Goal: Transaction & Acquisition: Purchase product/service

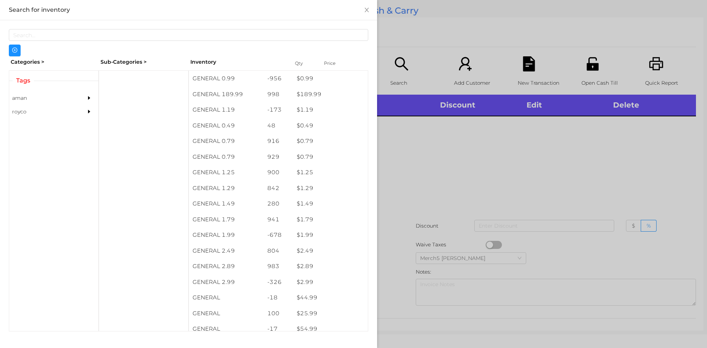
scroll to position [4, 0]
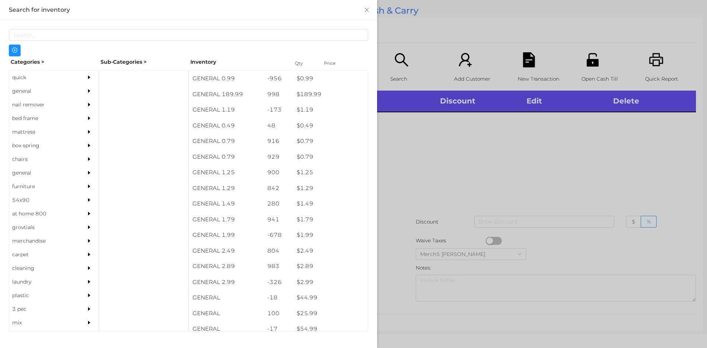
click at [22, 98] on div "nail remover" at bounding box center [42, 105] width 67 height 14
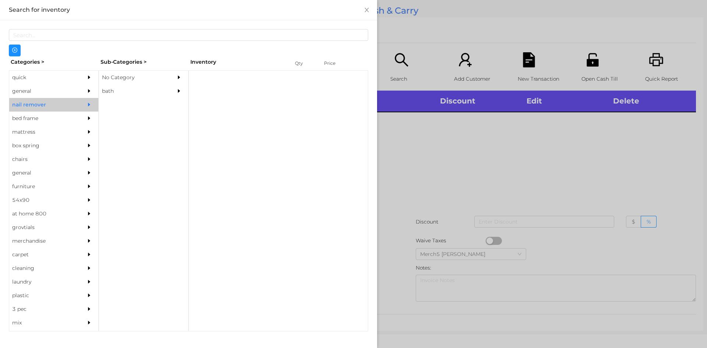
click at [23, 94] on div "general" at bounding box center [42, 91] width 67 height 14
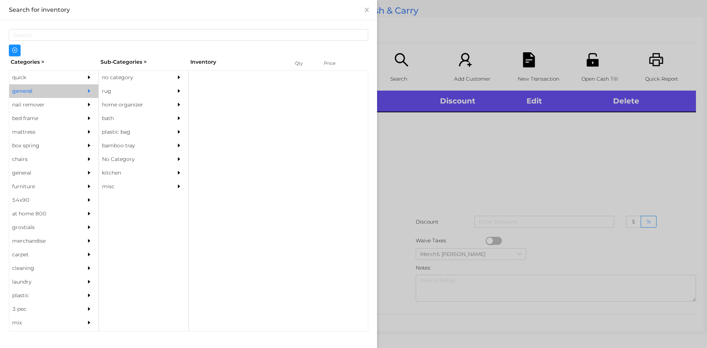
click at [126, 83] on div "no category" at bounding box center [132, 78] width 67 height 14
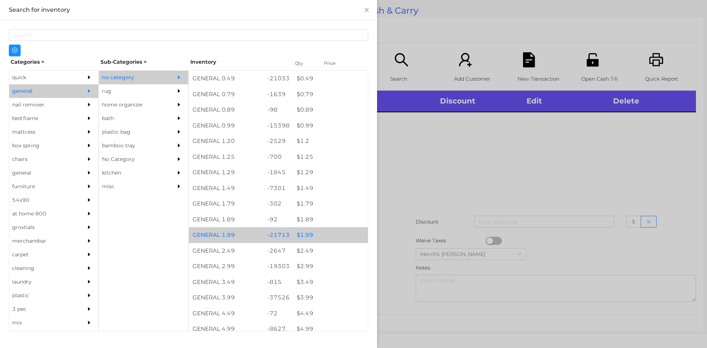
click at [304, 235] on div "$ 1.99" at bounding box center [330, 235] width 75 height 16
click at [303, 234] on div "$ 1.99" at bounding box center [330, 235] width 75 height 16
click at [301, 237] on div "$ 1.99" at bounding box center [330, 235] width 75 height 16
click at [300, 237] on div "$ 1.99" at bounding box center [330, 235] width 75 height 16
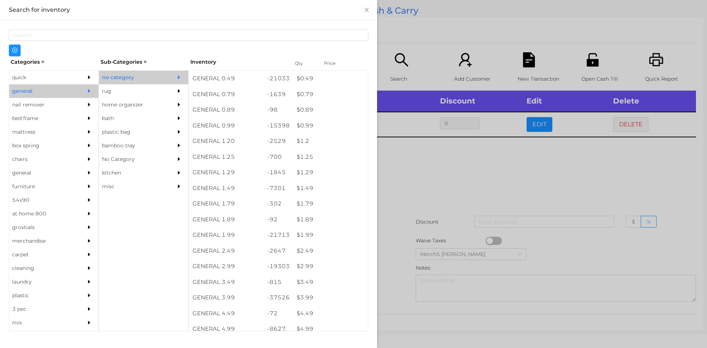
click at [403, 176] on div at bounding box center [353, 174] width 707 height 348
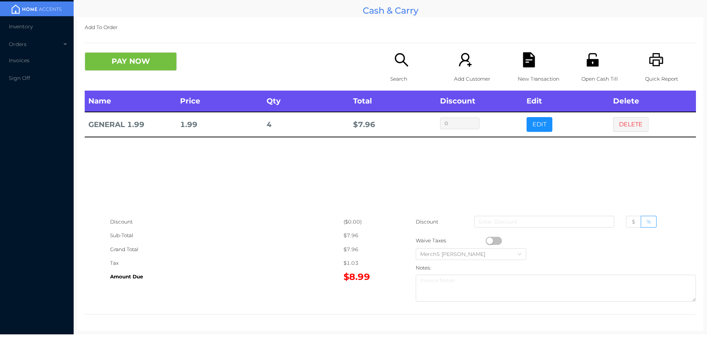
click at [398, 60] on icon "icon: search" at bounding box center [401, 59] width 15 height 15
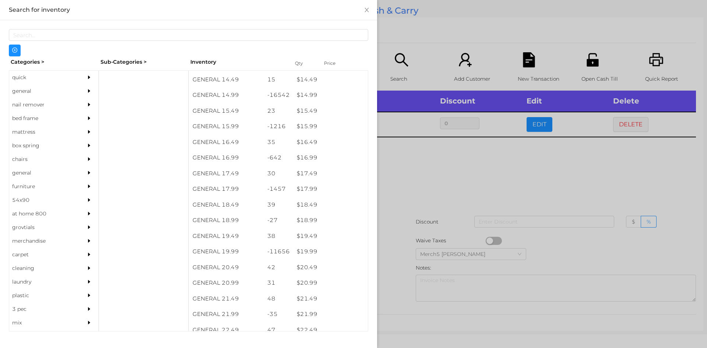
scroll to position [622, 0]
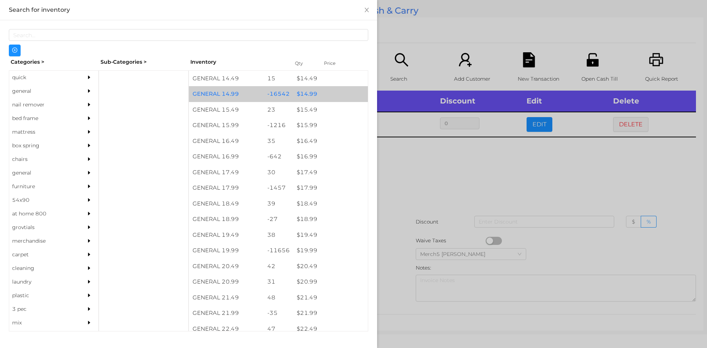
click at [310, 96] on div "$ 14.99" at bounding box center [330, 94] width 75 height 16
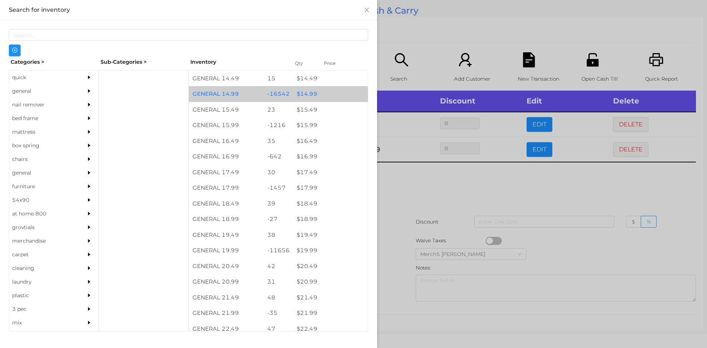
click at [313, 97] on div "$ 14.99" at bounding box center [330, 94] width 75 height 16
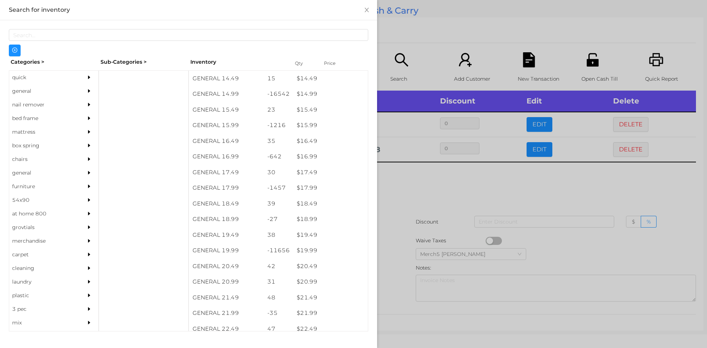
click at [401, 186] on div at bounding box center [353, 174] width 707 height 348
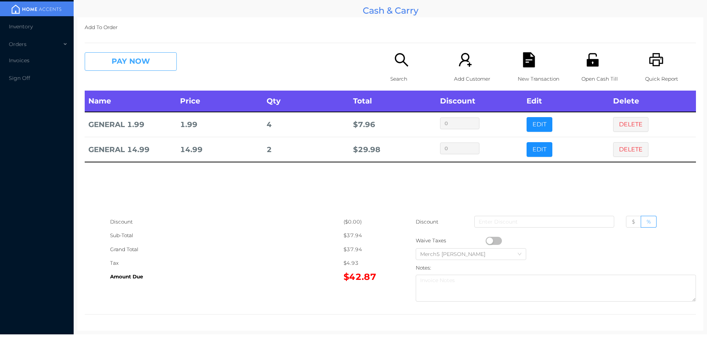
click at [158, 57] on button "PAY NOW" at bounding box center [131, 61] width 92 height 18
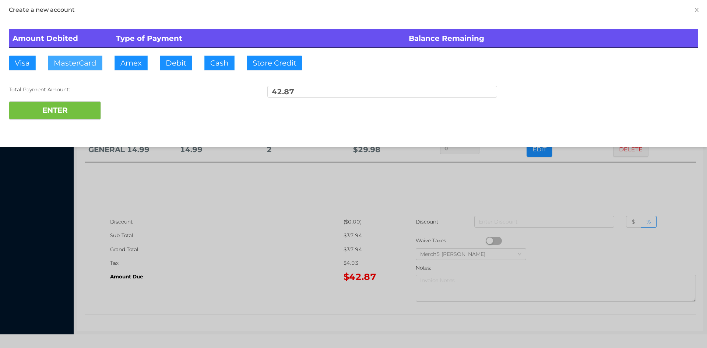
click at [73, 63] on button "MasterCard" at bounding box center [75, 63] width 55 height 15
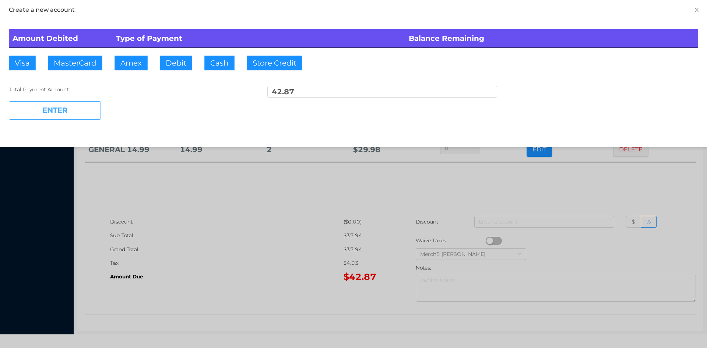
click at [42, 114] on button "ENTER" at bounding box center [55, 110] width 92 height 18
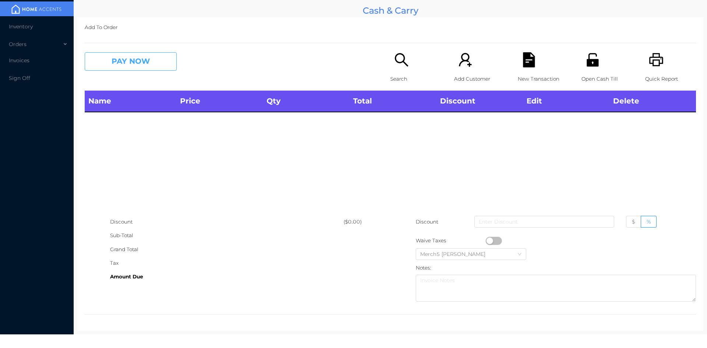
click at [159, 57] on button "PAY NOW" at bounding box center [131, 61] width 92 height 18
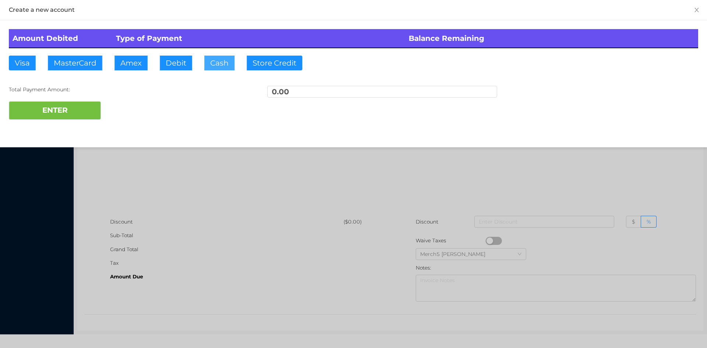
click at [221, 66] on button "Cash" at bounding box center [219, 63] width 30 height 15
click at [191, 186] on div at bounding box center [353, 174] width 707 height 348
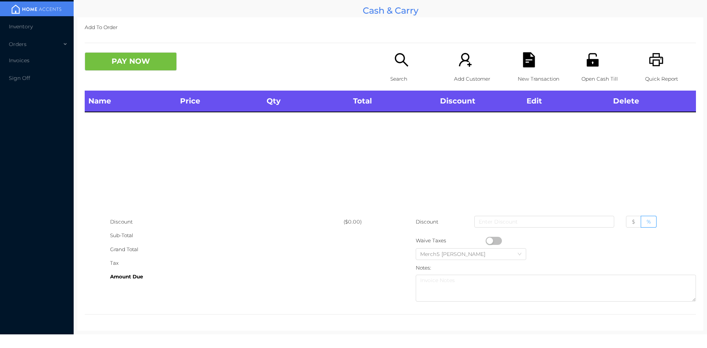
click at [394, 59] on icon "icon: search" at bounding box center [401, 59] width 15 height 15
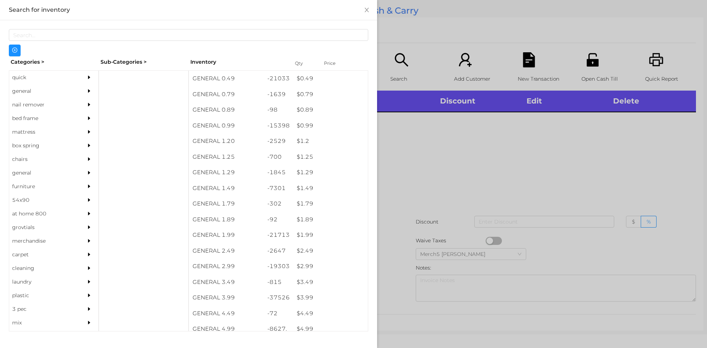
click at [24, 93] on div "general" at bounding box center [42, 91] width 67 height 14
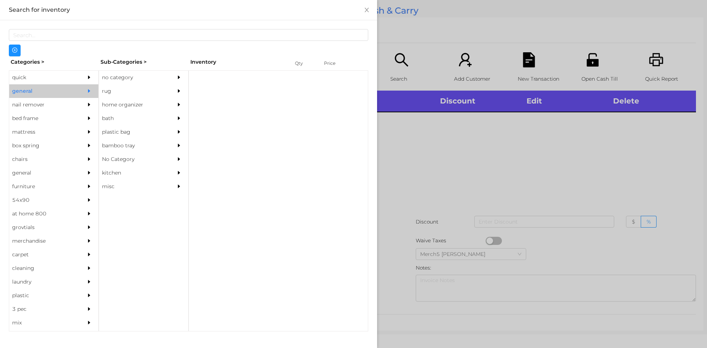
click at [114, 80] on div "no category" at bounding box center [132, 78] width 67 height 14
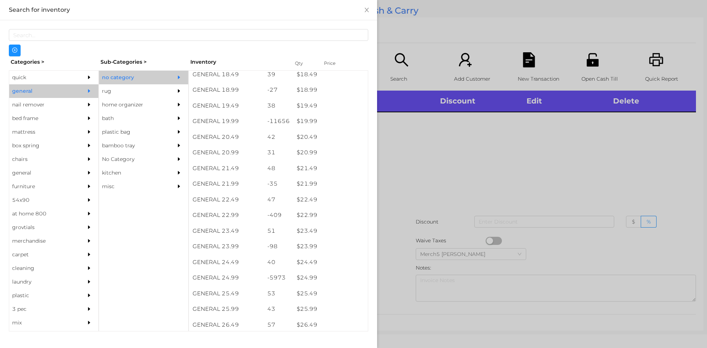
scroll to position [752, 0]
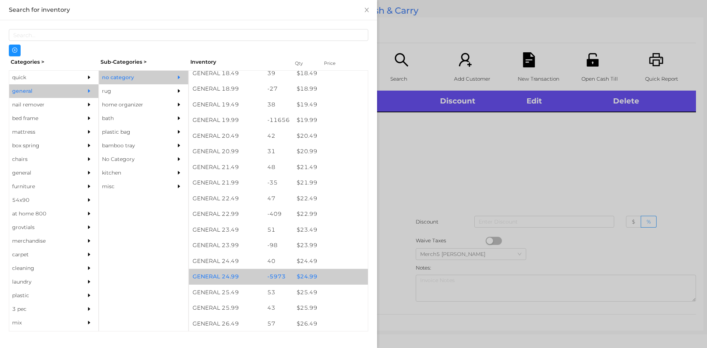
click at [309, 279] on div "$ 24.99" at bounding box center [330, 277] width 75 height 16
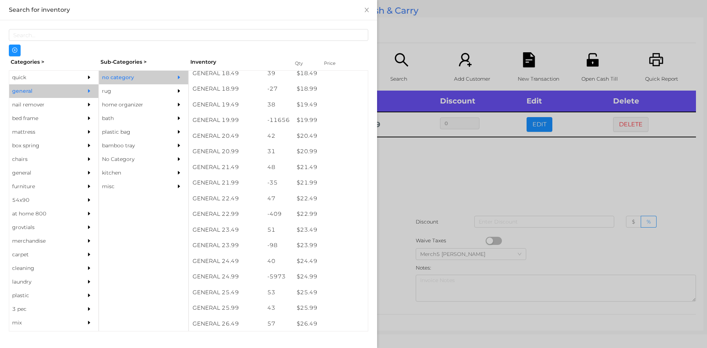
click at [414, 164] on div at bounding box center [353, 174] width 707 height 348
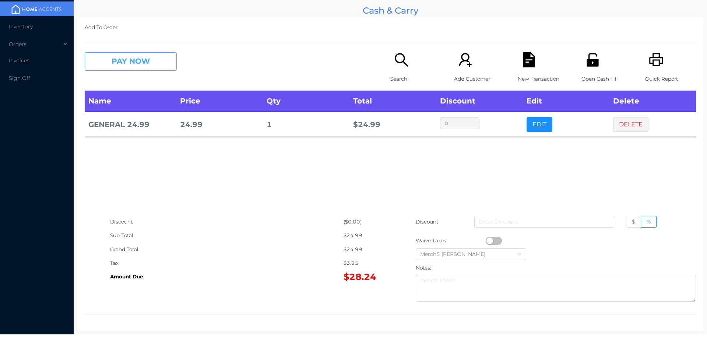
click at [147, 62] on button "PAY NOW" at bounding box center [131, 61] width 92 height 18
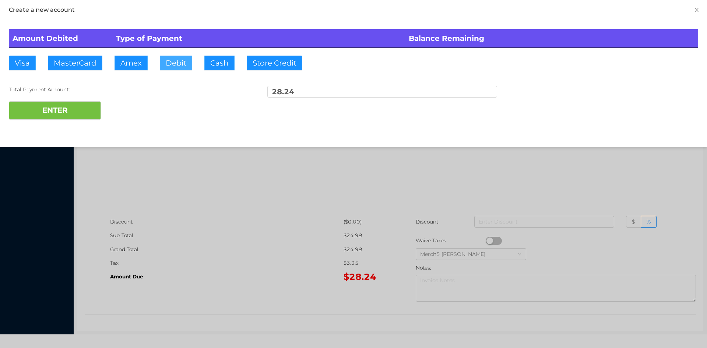
click at [179, 63] on button "Debit" at bounding box center [176, 63] width 32 height 15
click at [74, 111] on button "ENTER" at bounding box center [55, 110] width 92 height 18
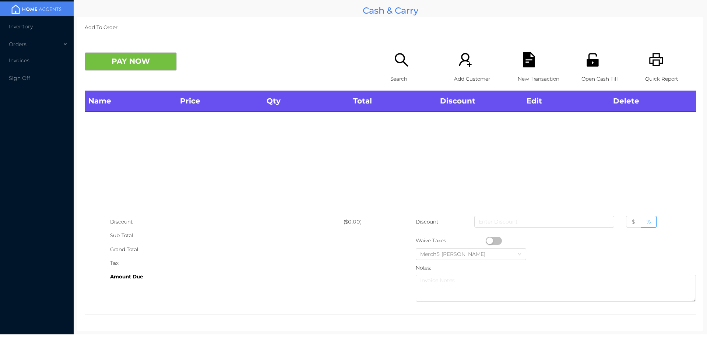
click at [651, 57] on icon "icon: printer" at bounding box center [657, 59] width 14 height 13
click at [402, 58] on icon "icon: search" at bounding box center [401, 59] width 13 height 13
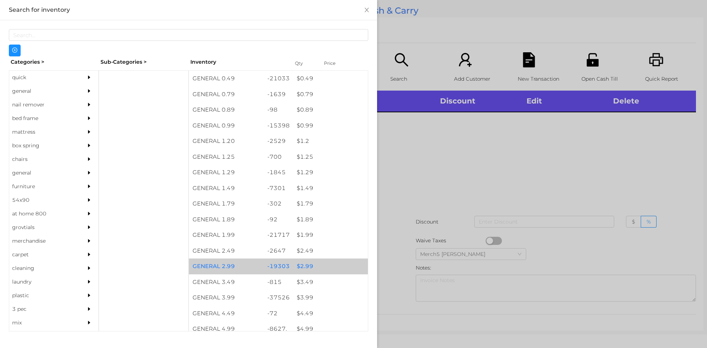
click at [308, 267] on div "$ 2.99" at bounding box center [330, 267] width 75 height 16
click at [302, 265] on div "$ 2.99" at bounding box center [330, 267] width 75 height 16
click at [300, 266] on div "$ 2.99" at bounding box center [330, 267] width 75 height 16
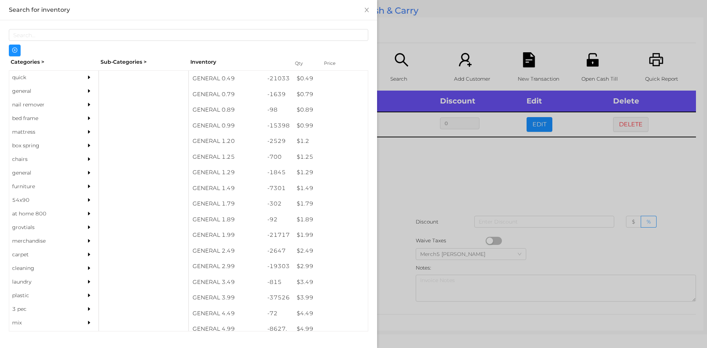
click at [417, 158] on div at bounding box center [353, 174] width 707 height 348
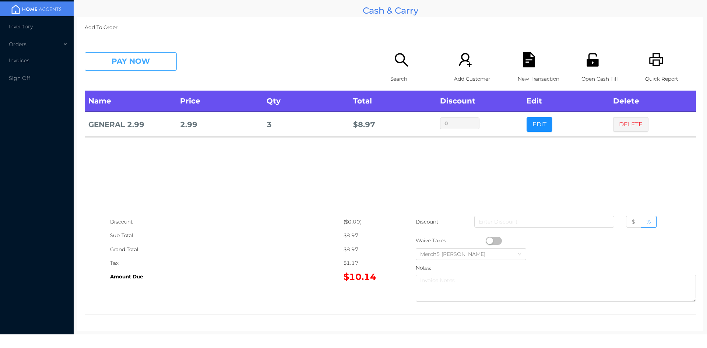
click at [151, 62] on button "PAY NOW" at bounding box center [131, 61] width 92 height 18
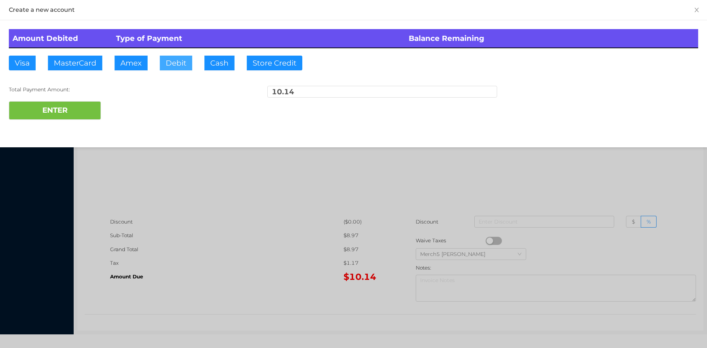
click at [180, 65] on button "Debit" at bounding box center [176, 63] width 32 height 15
click at [79, 112] on button "ENTER" at bounding box center [55, 110] width 92 height 18
